Goal: Check status: Check status

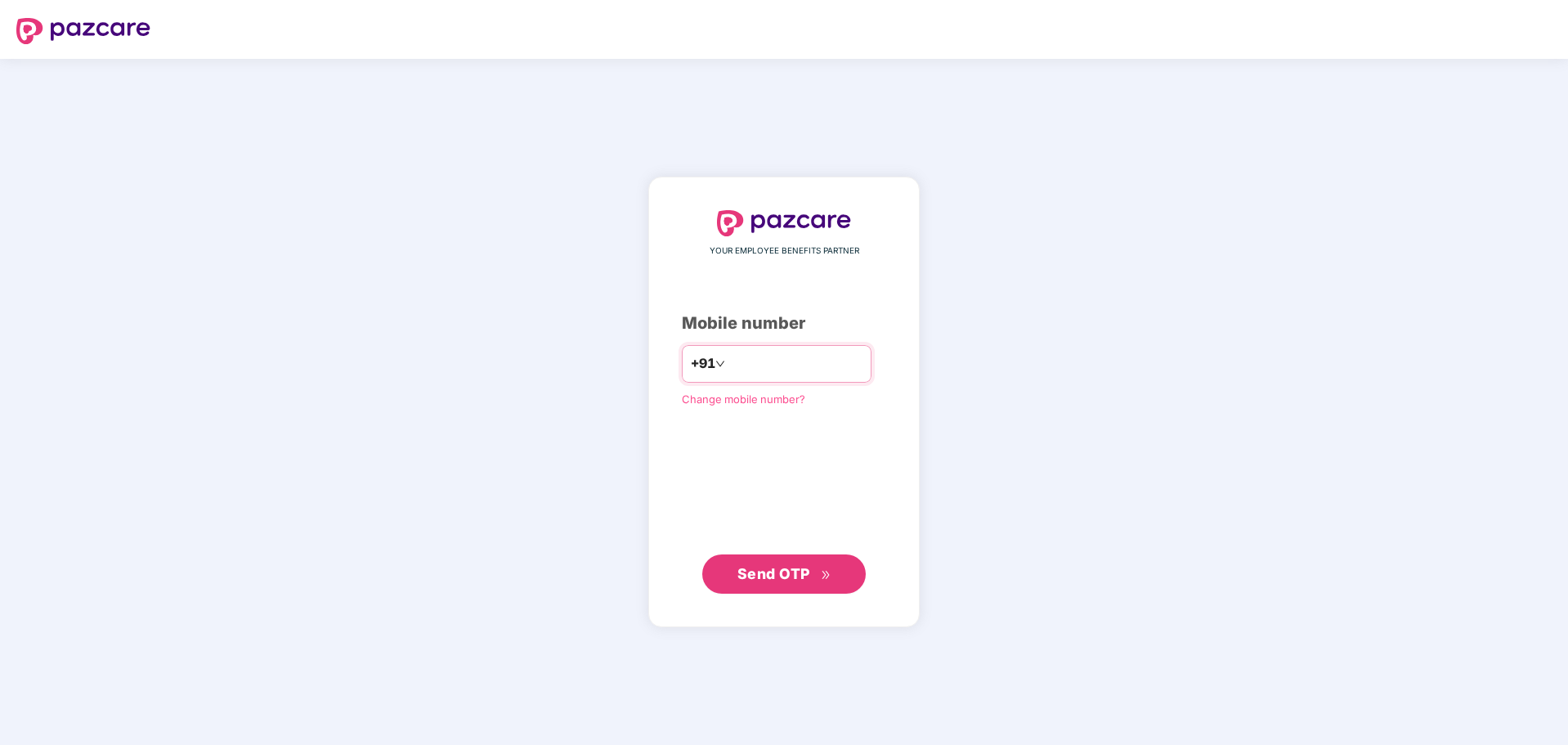
click at [810, 365] on input "number" at bounding box center [795, 364] width 134 height 26
type input "**********"
click at [781, 566] on span "Send OTP" at bounding box center [773, 572] width 73 height 17
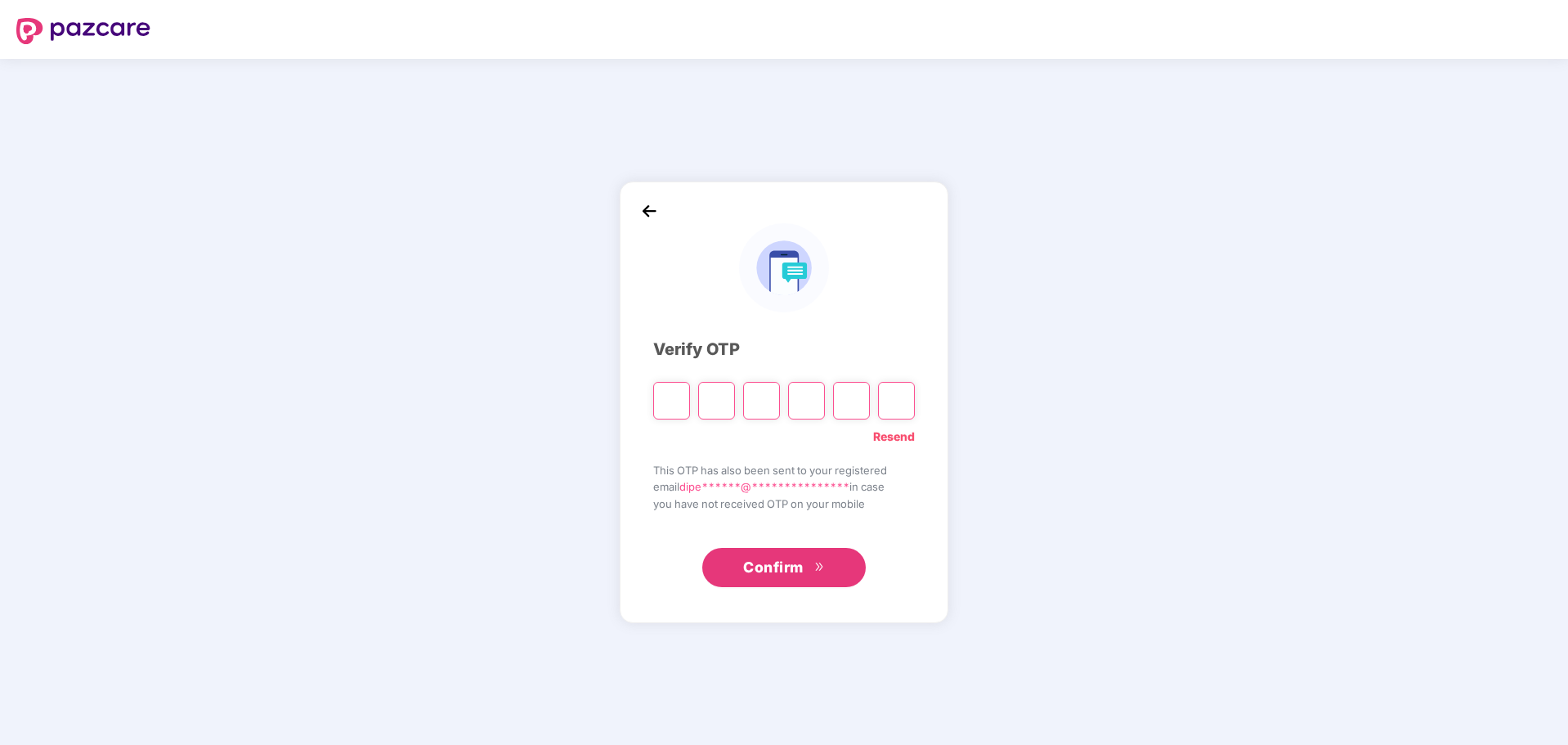
type input "*"
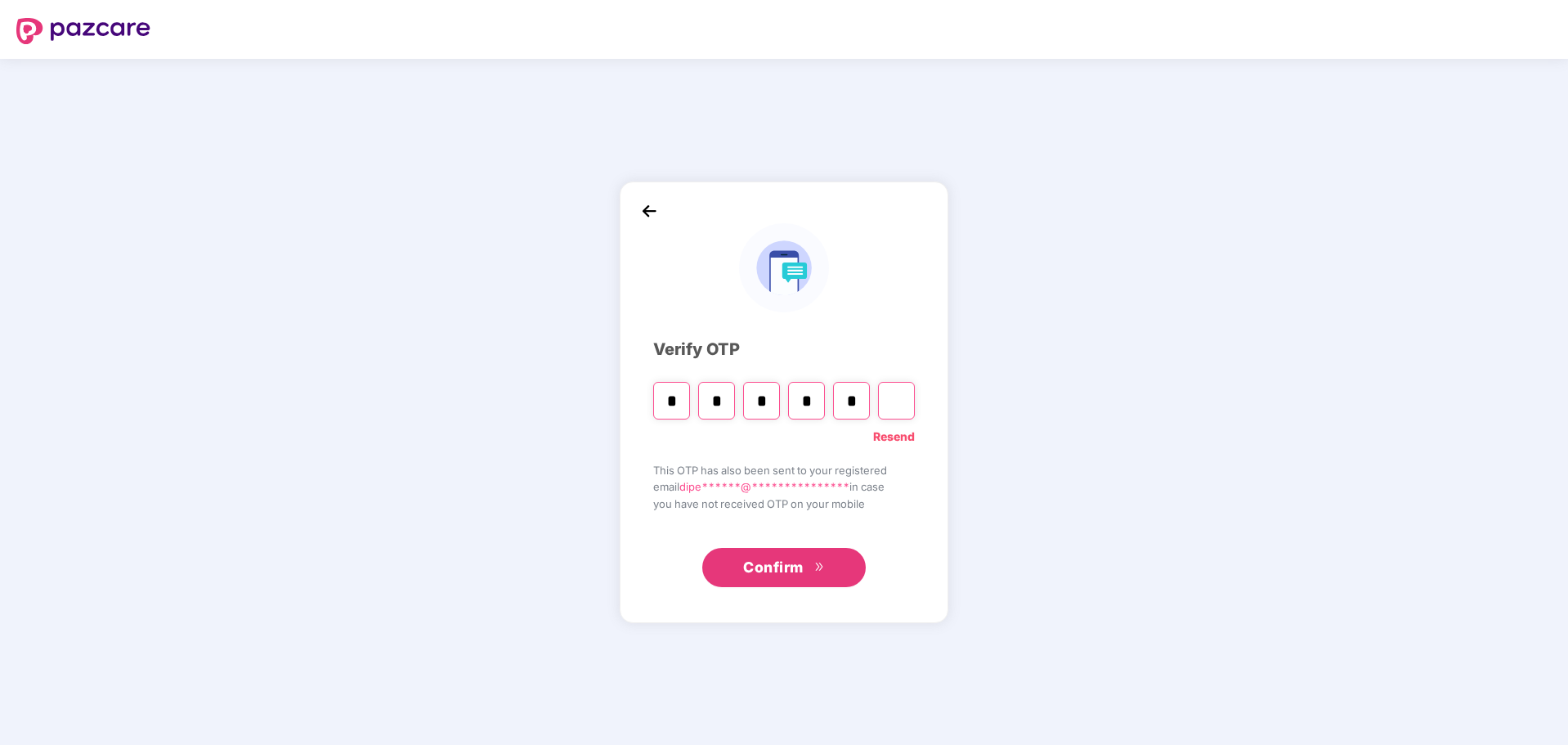
type input "*"
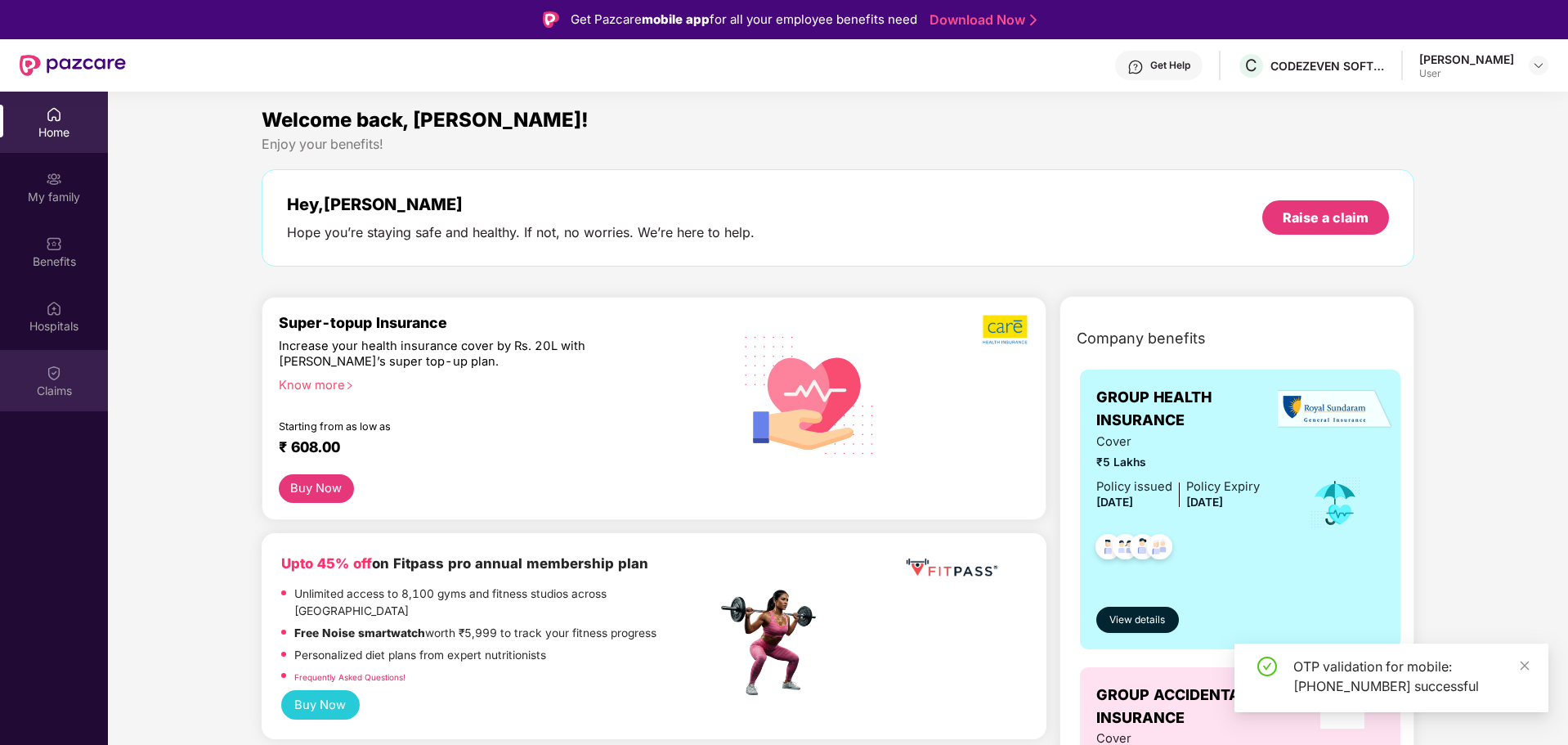
click at [40, 364] on div "Claims" at bounding box center [54, 381] width 108 height 62
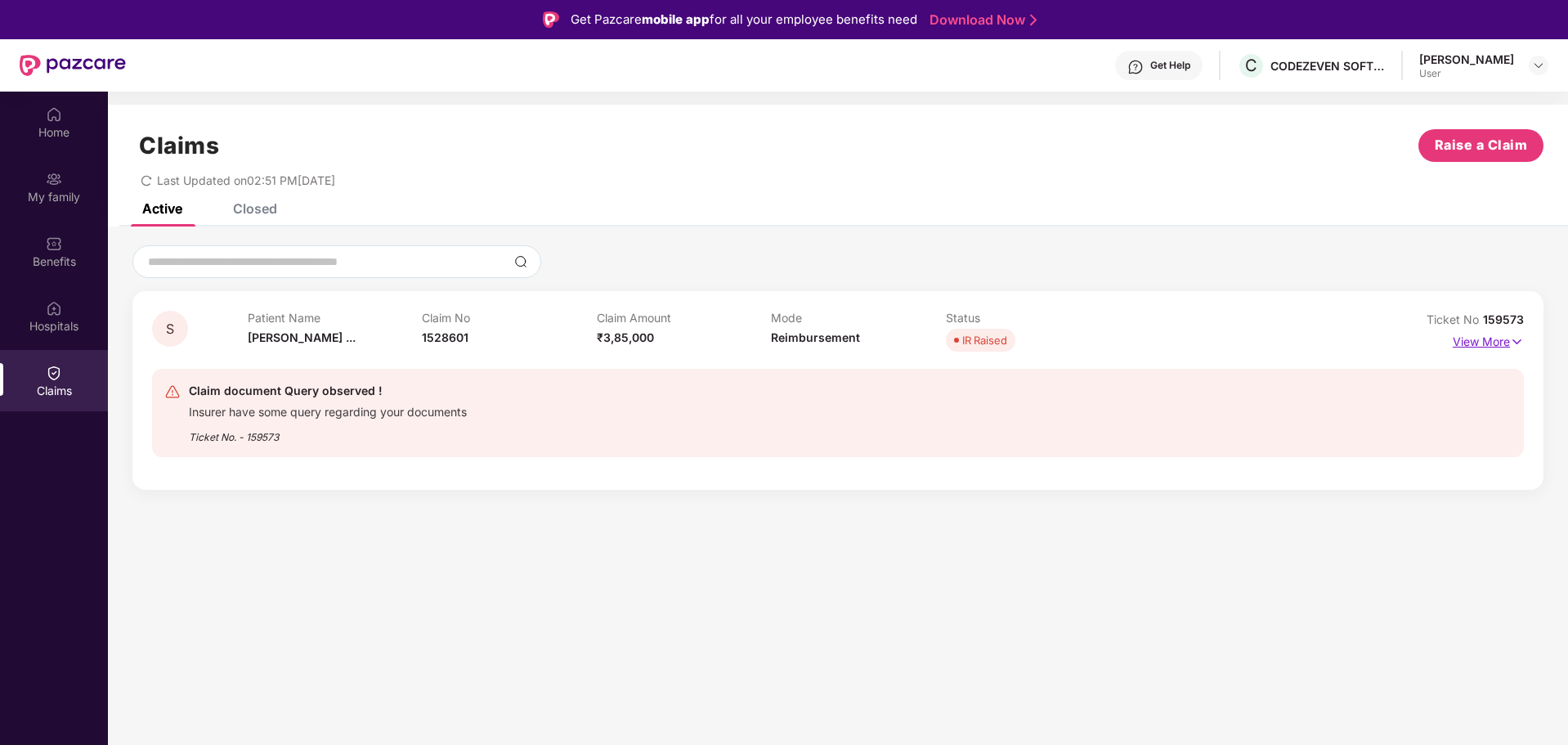
click at [1487, 332] on p "View More" at bounding box center [1488, 339] width 71 height 22
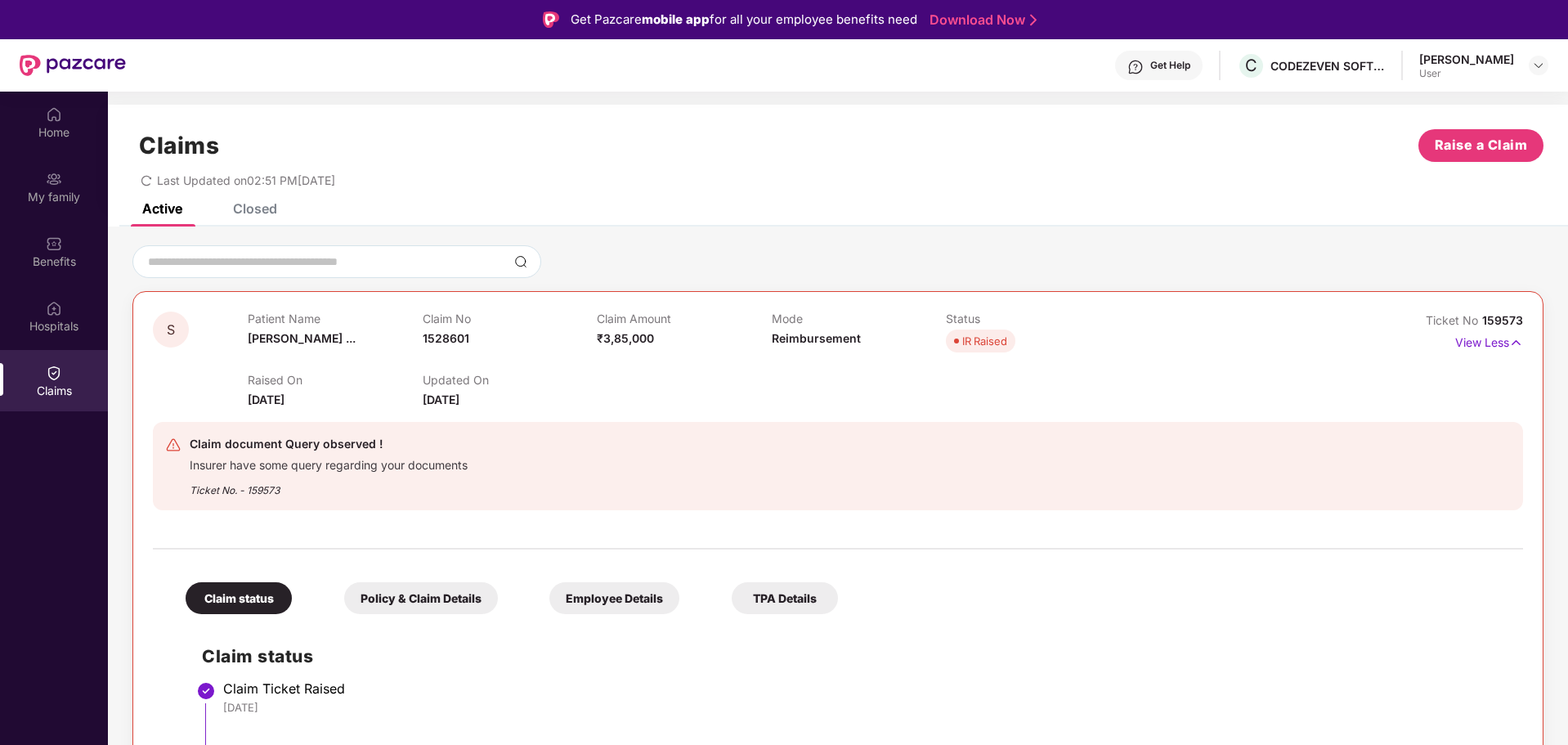
click at [1191, 61] on div "Get Help" at bounding box center [1169, 65] width 40 height 13
